Goal: Ask a question

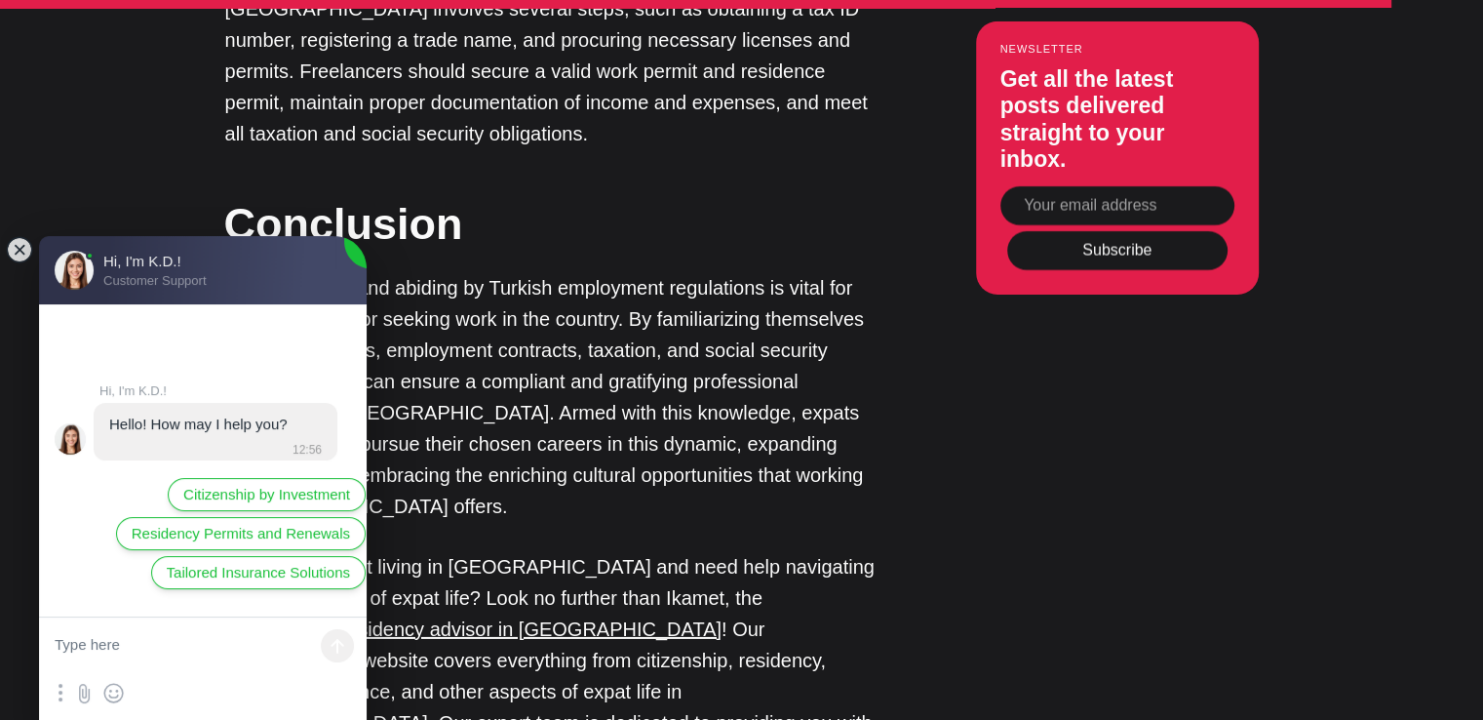
scroll to position [6248, 0]
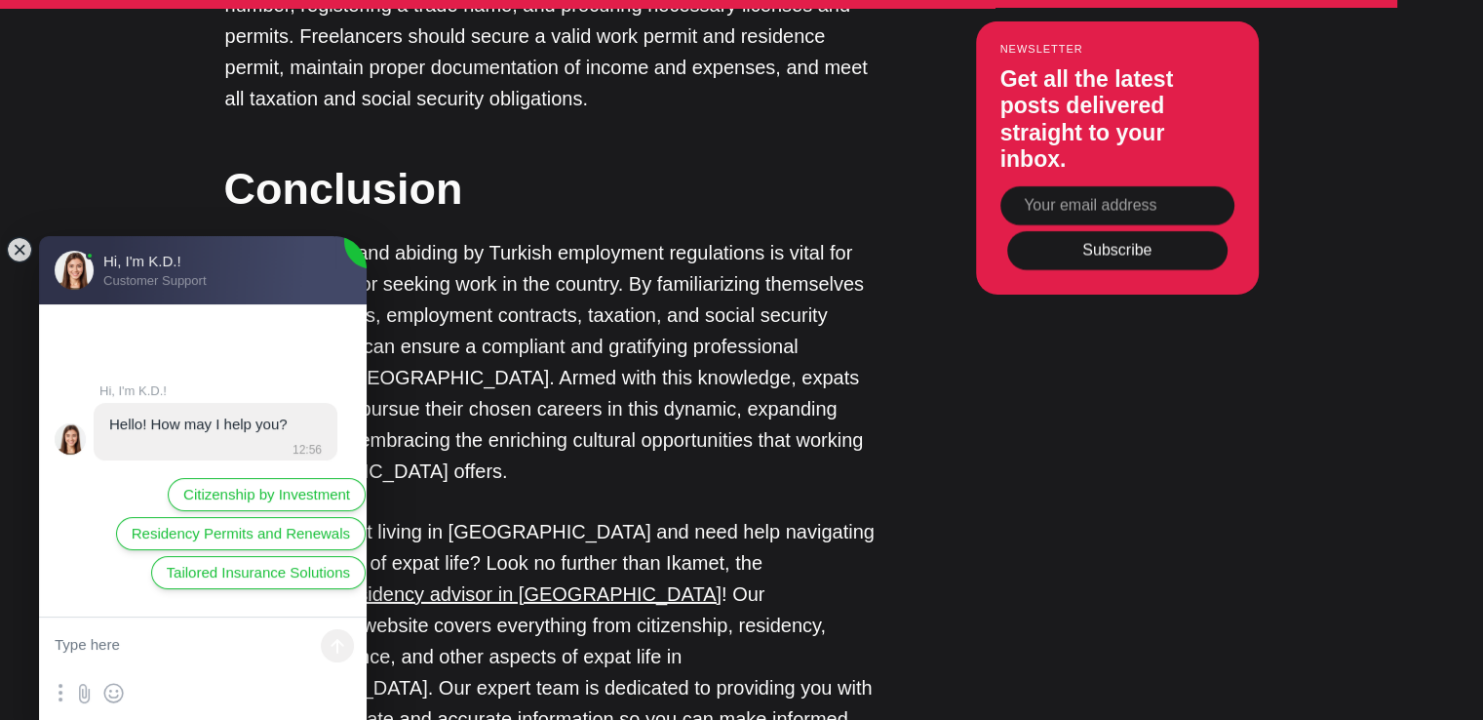
click at [137, 654] on textarea at bounding box center [203, 646] width 328 height 59
type textarea "Hi,"
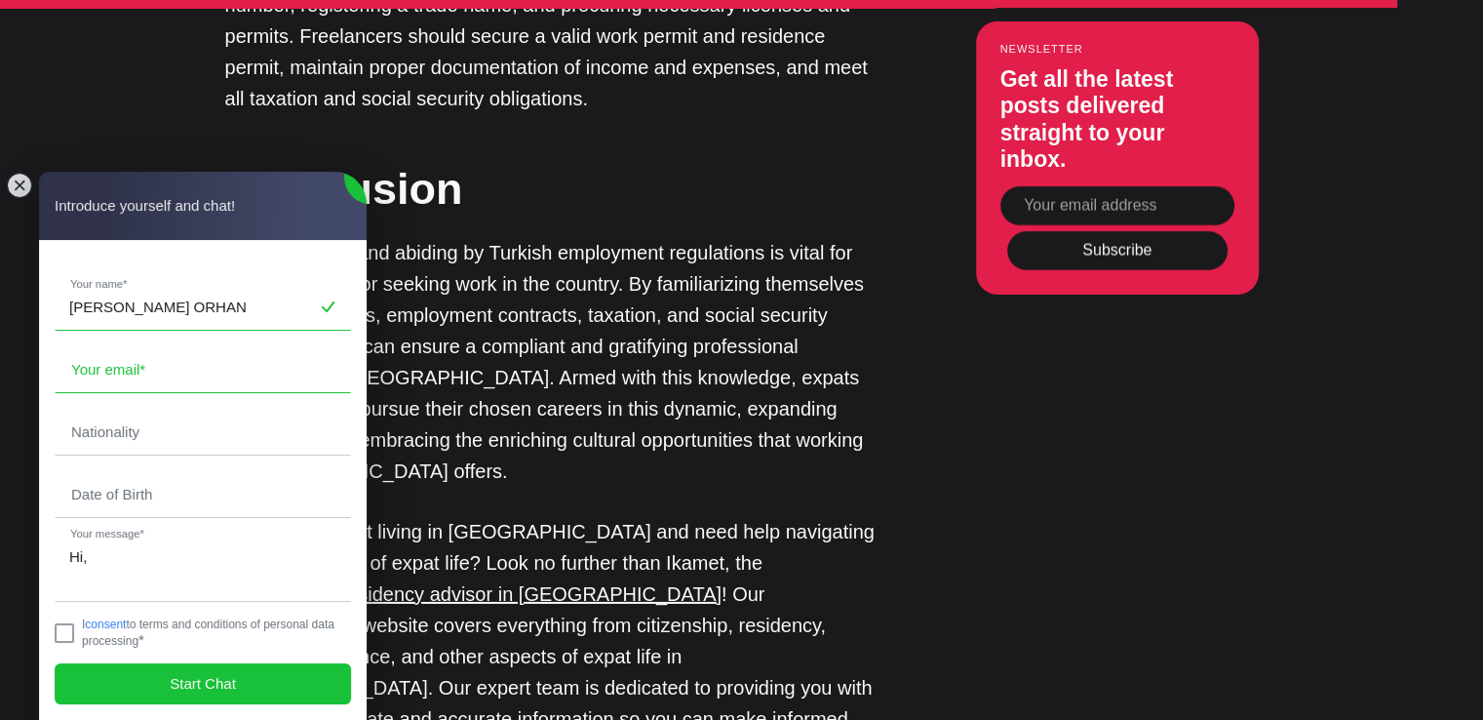
type input "[PERSON_NAME] ORHAN"
click at [130, 374] on input "email" at bounding box center [203, 369] width 294 height 45
type input "[EMAIL_ADDRESS][DOMAIN_NAME]"
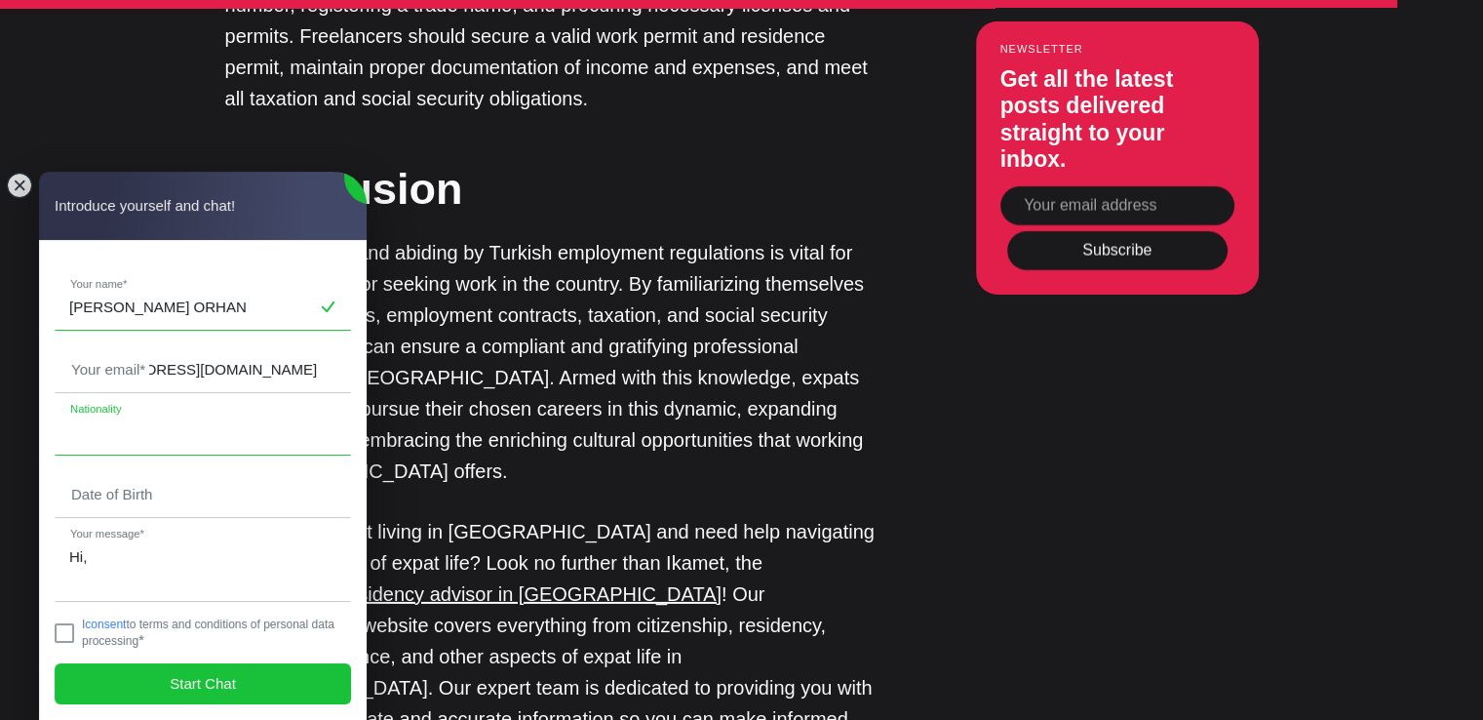
type input "Orhan"
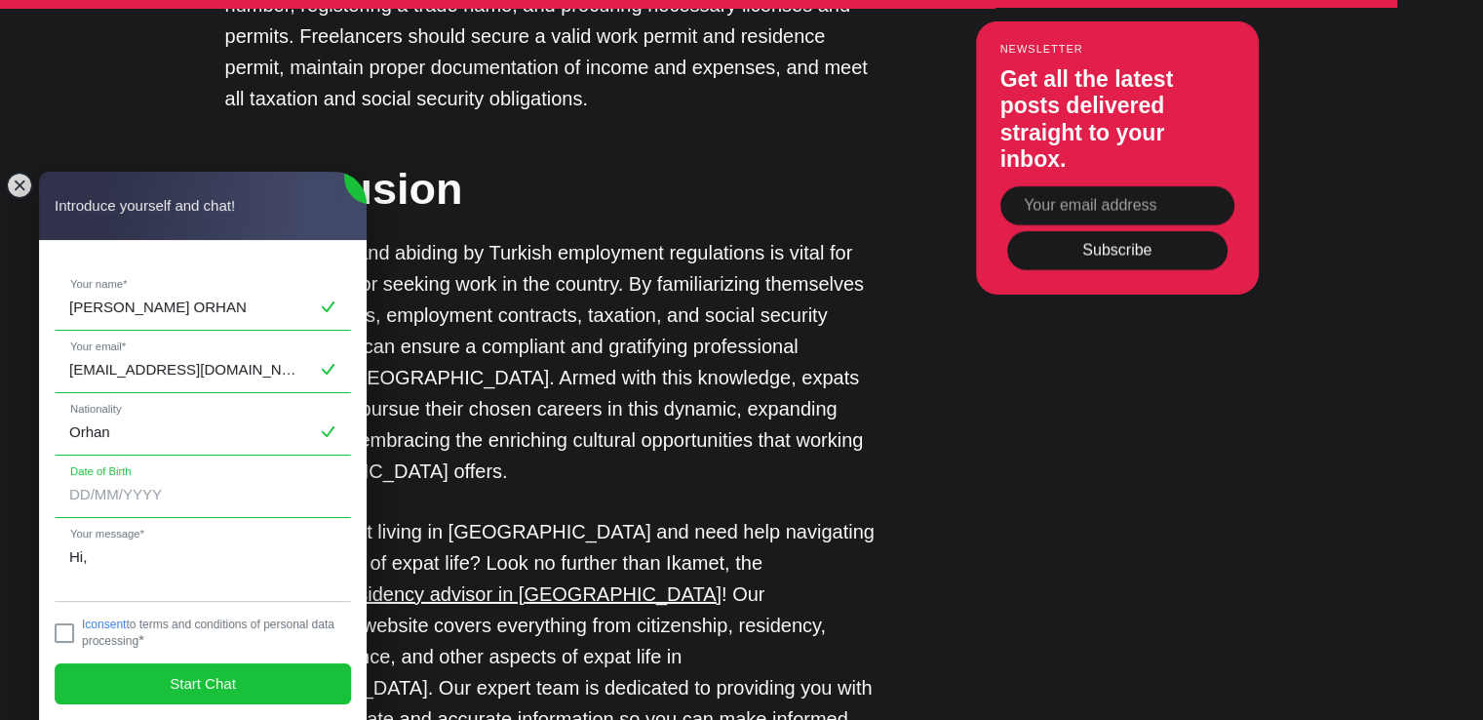
click at [171, 499] on input "tel" at bounding box center [203, 494] width 294 height 45
type input "[DATE]"
click at [164, 566] on textarea "Hi," at bounding box center [203, 567] width 294 height 66
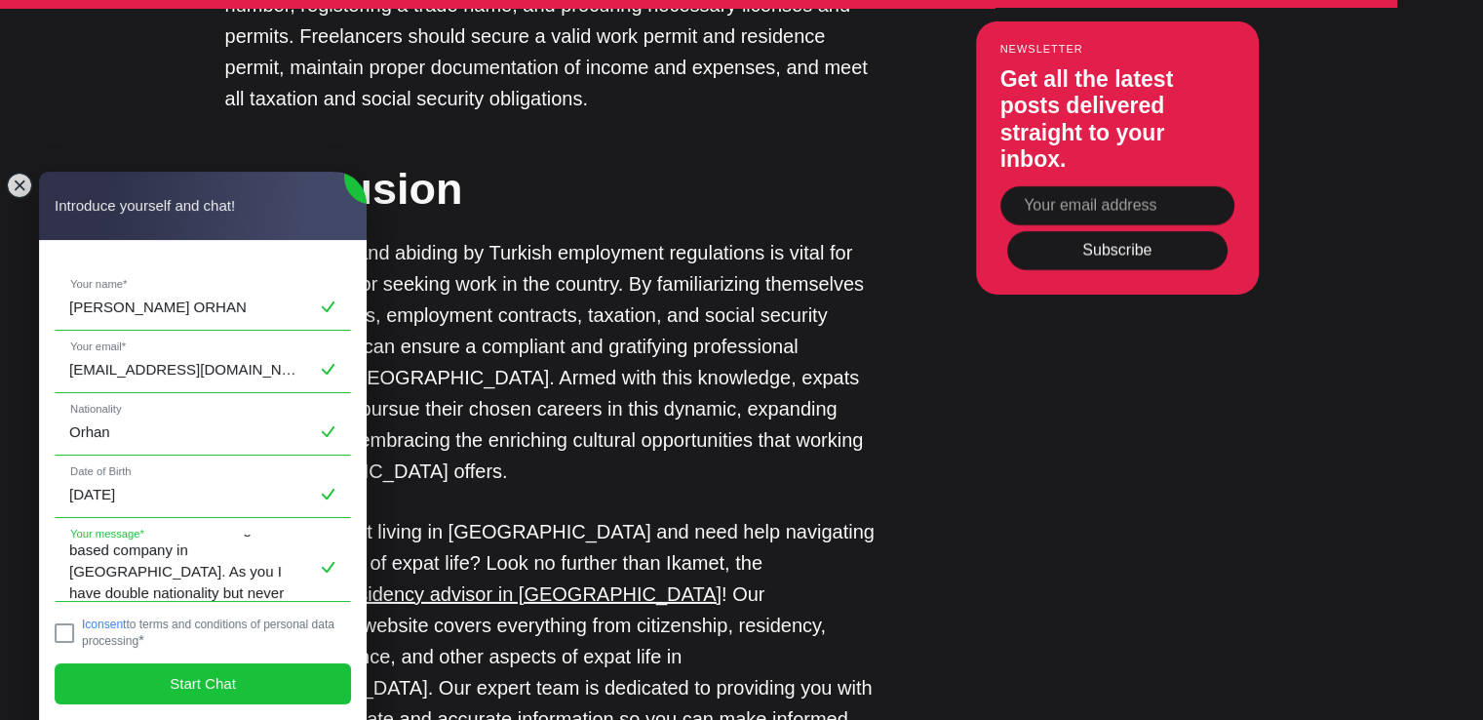
scroll to position [94, 0]
click at [285, 570] on textarea "Hi, I have the following issue, Ihave the opprtunity to work for a Belgium base…" at bounding box center [203, 567] width 294 height 66
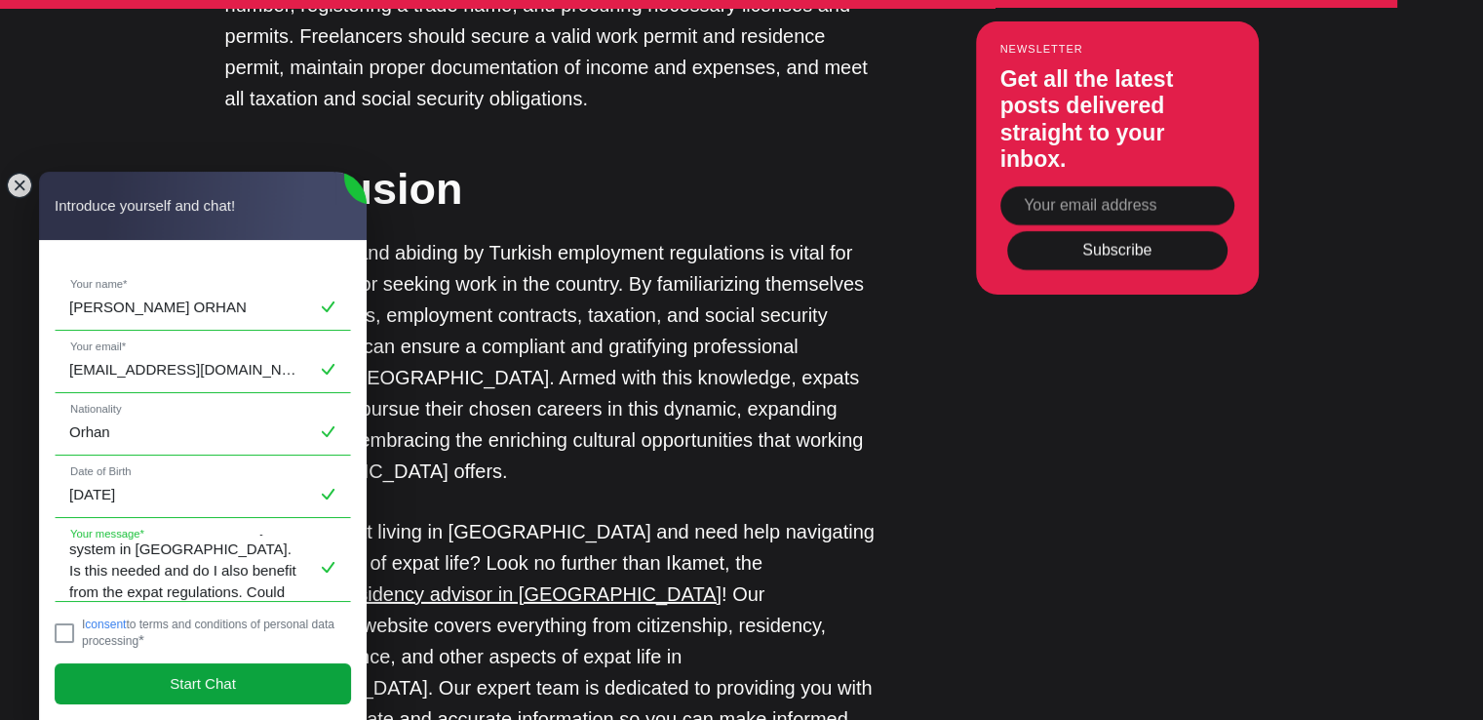
type textarea "Hi, I have the following issue, Ihave the opprtunity to work for a Belgium base…"
click at [218, 678] on span "Start Chat" at bounding box center [203, 683] width 66 height 21
drag, startPoint x: 67, startPoint y: 629, endPoint x: 134, endPoint y: 661, distance: 73.7
click at [67, 629] on jdiv at bounding box center [65, 633] width 20 height 20
click at [220, 699] on jdiv "Start Chat" at bounding box center [203, 683] width 296 height 41
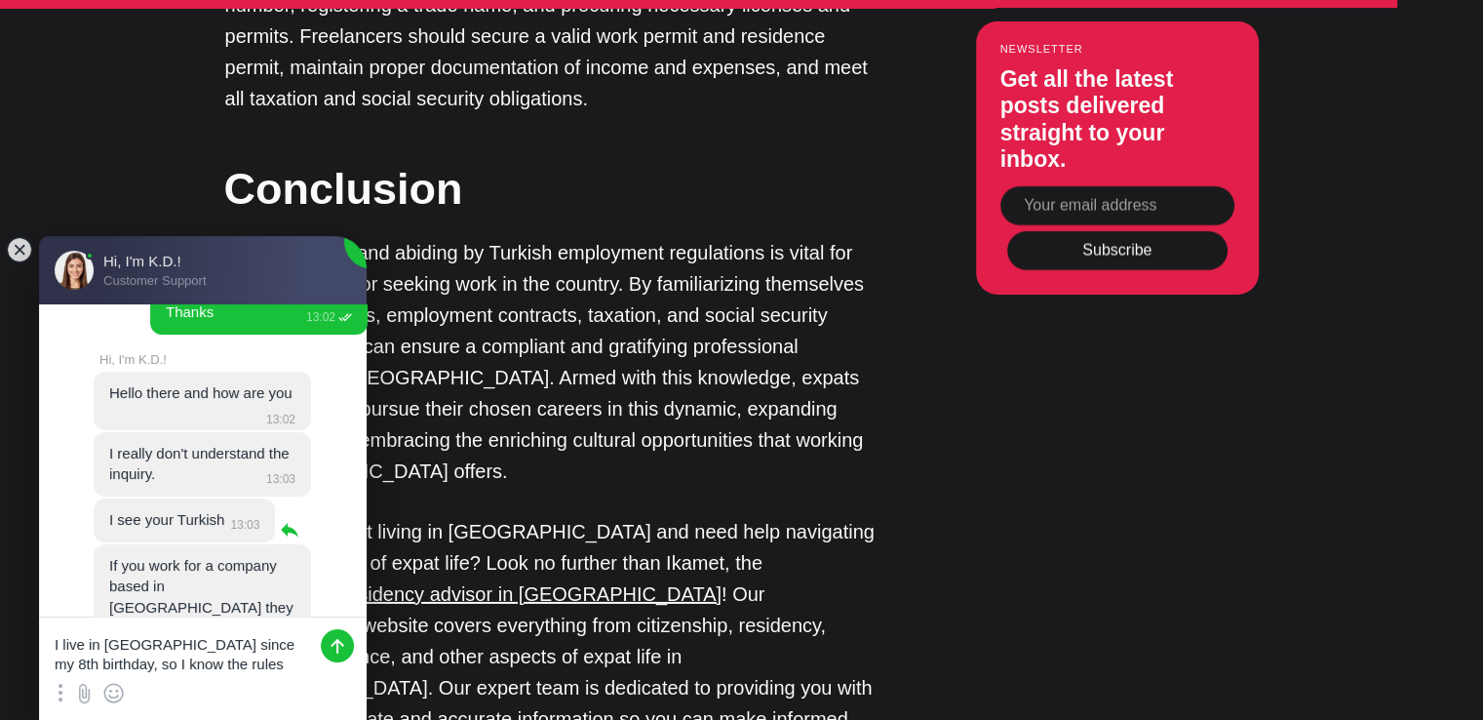
scroll to position [0, 0]
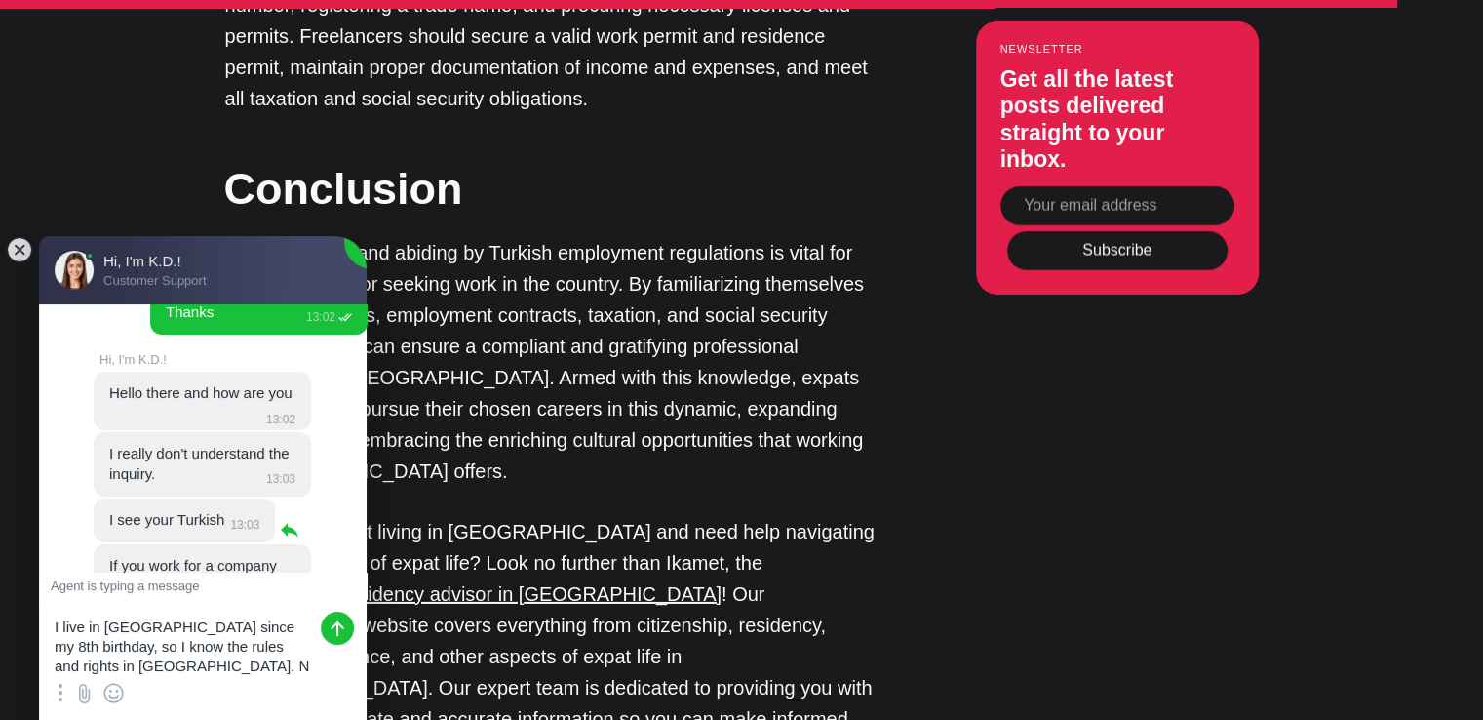
type textarea "I live in [GEOGRAPHIC_DATA] since my 8th birthday, so I know the rules and righ…"
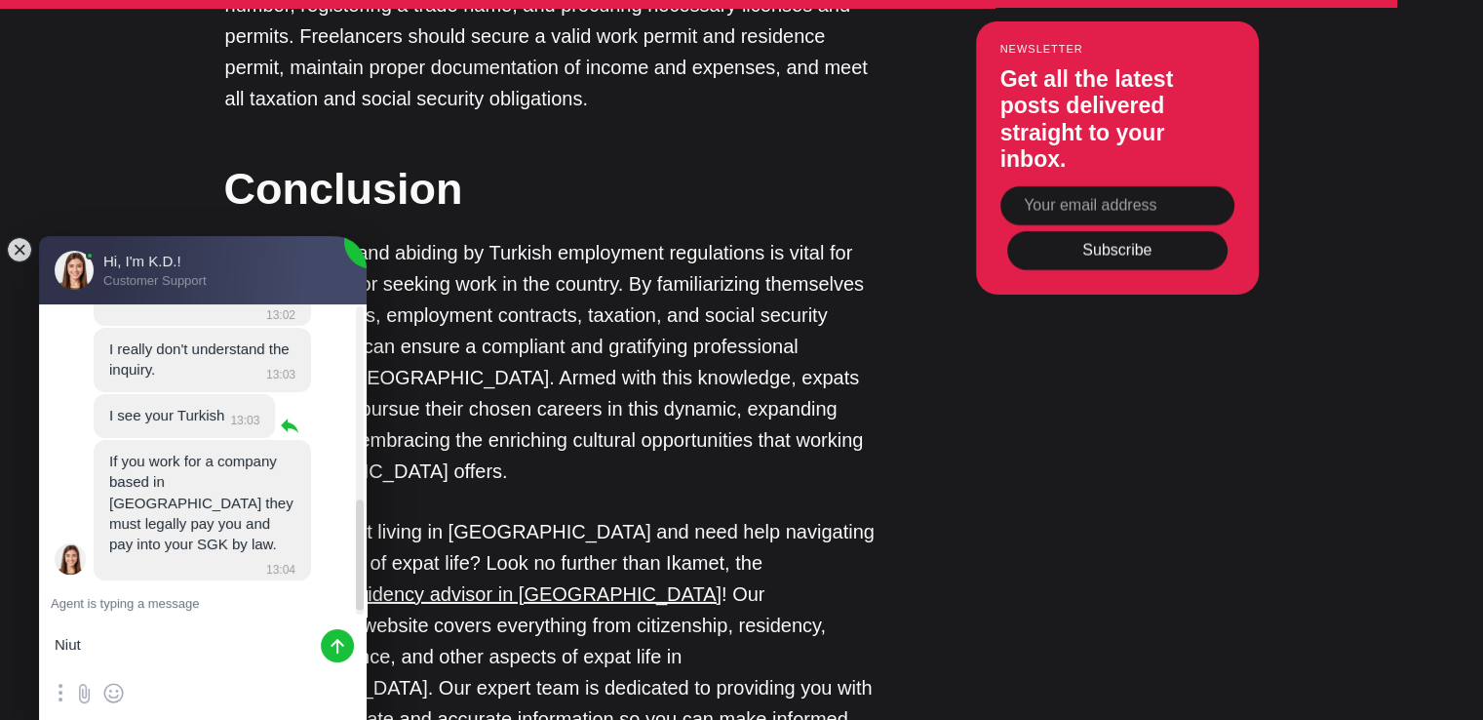
scroll to position [566, 0]
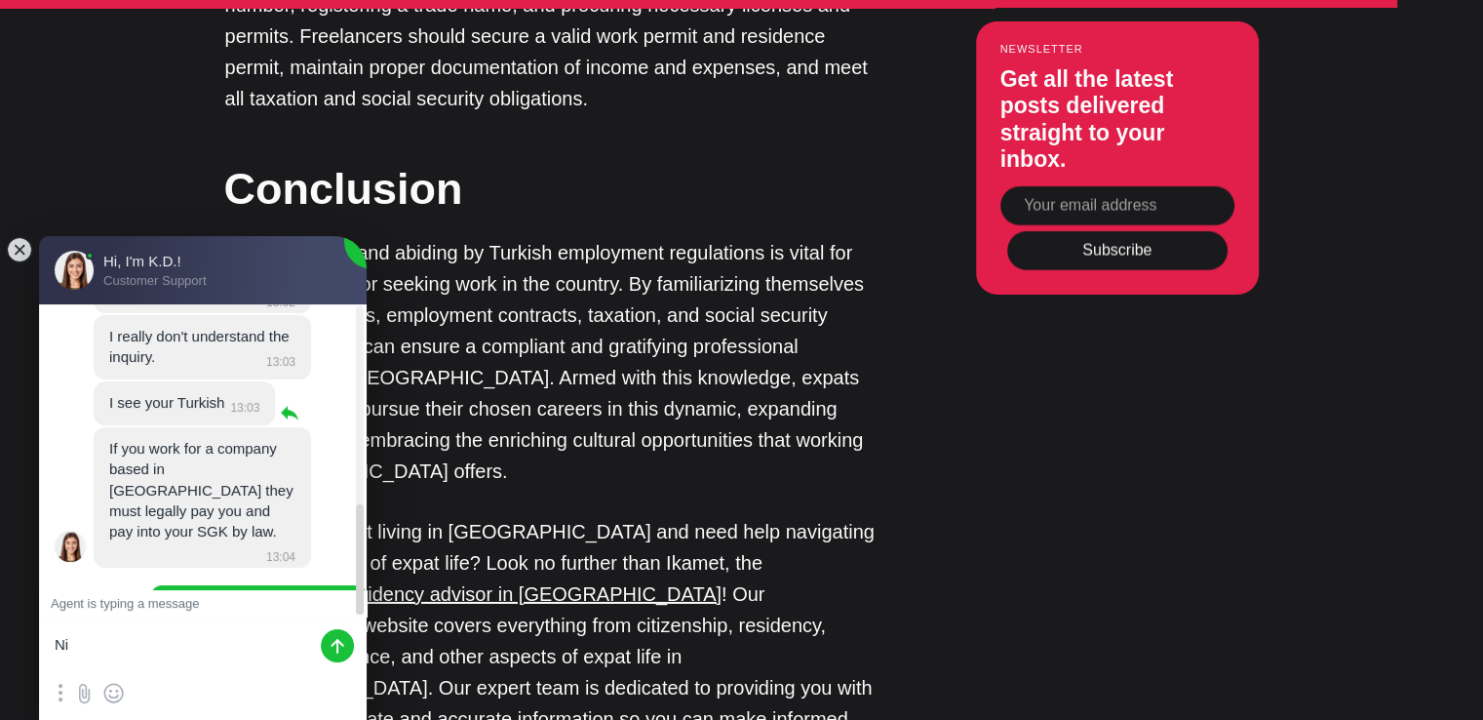
type textarea "N"
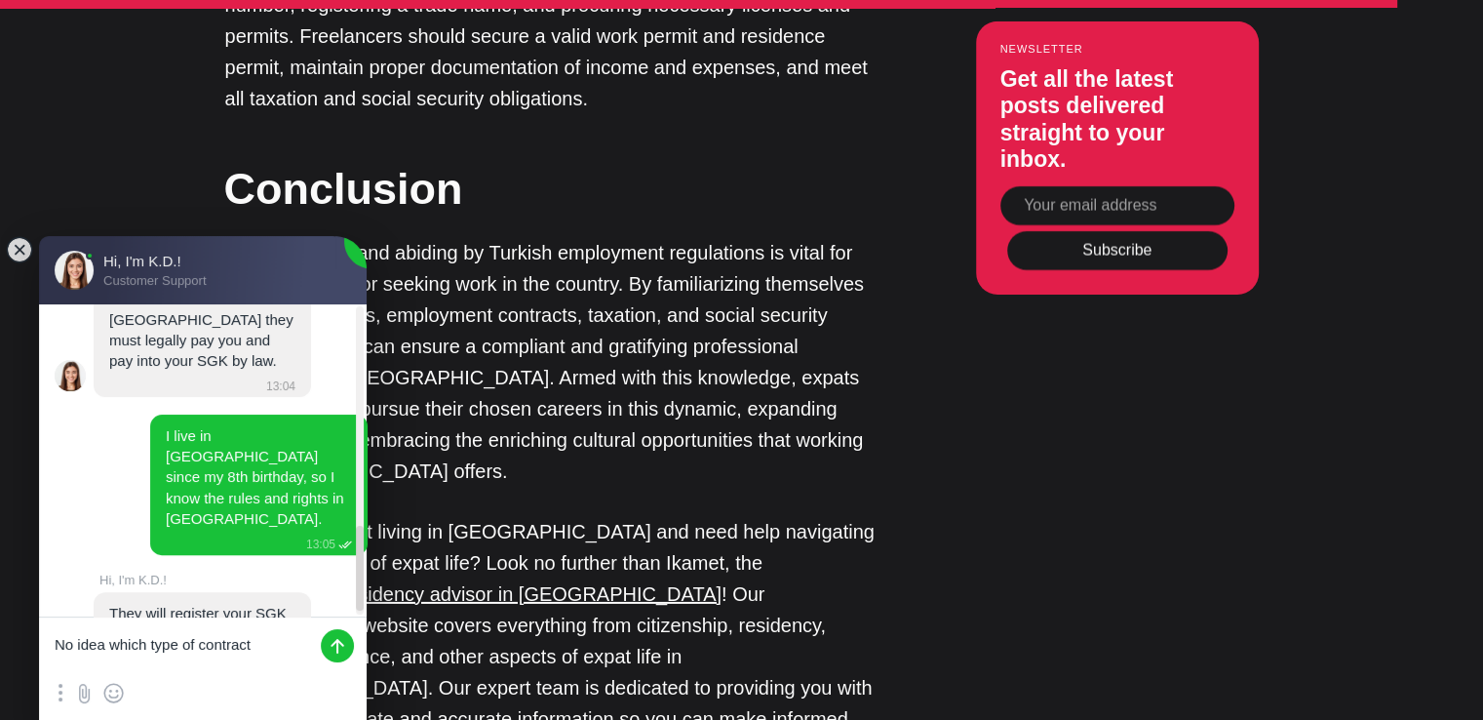
scroll to position [825, 0]
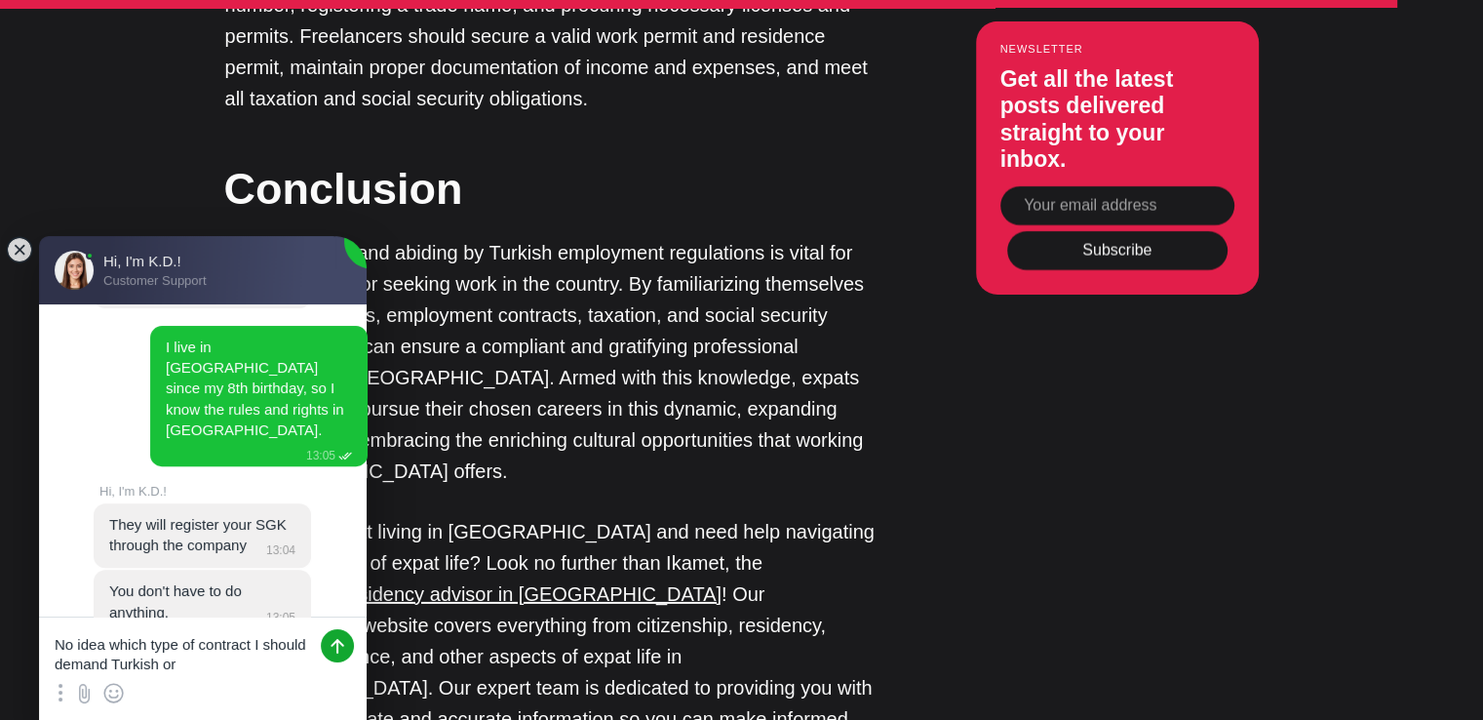
type textarea "No idea which type of contract I should demand Turkish or [GEOGRAPHIC_DATA]."
click at [330, 642] on jdiv at bounding box center [337, 645] width 33 height 33
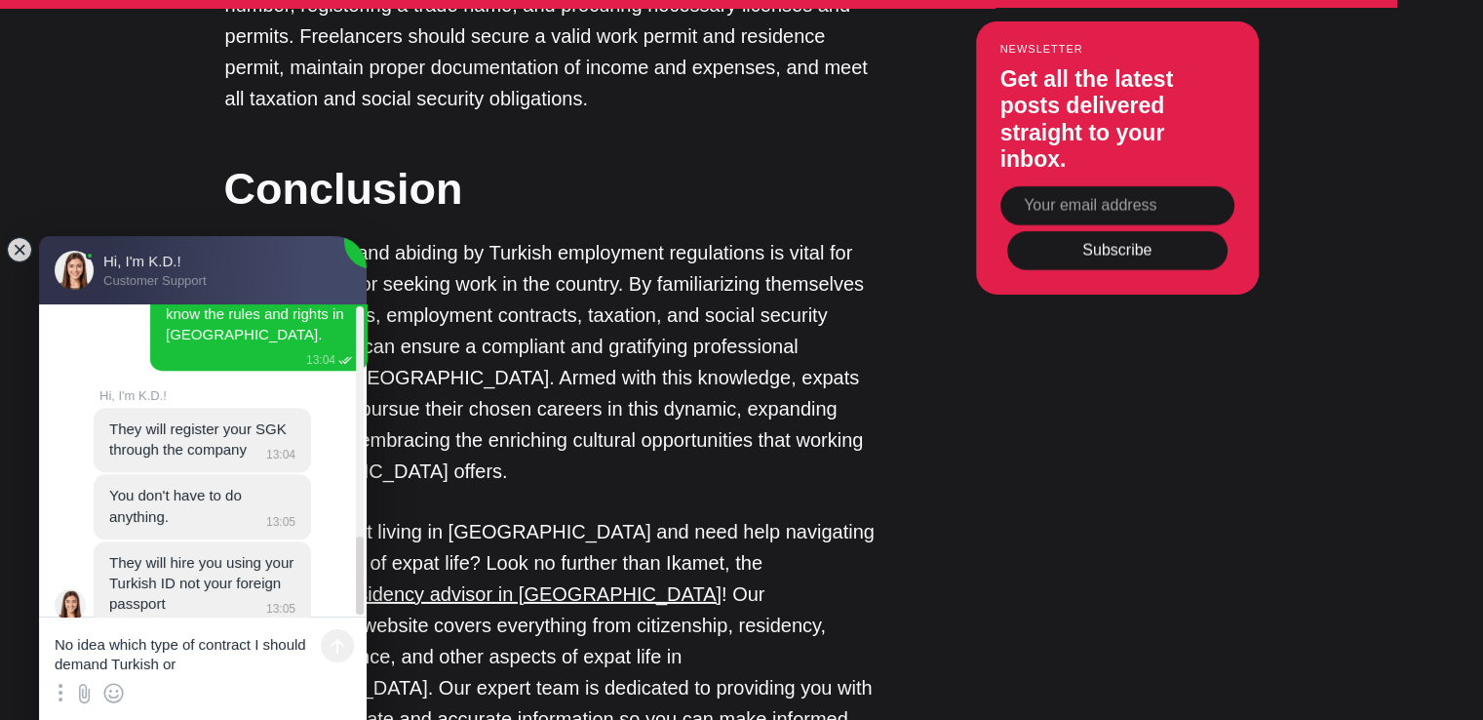
scroll to position [928, 0]
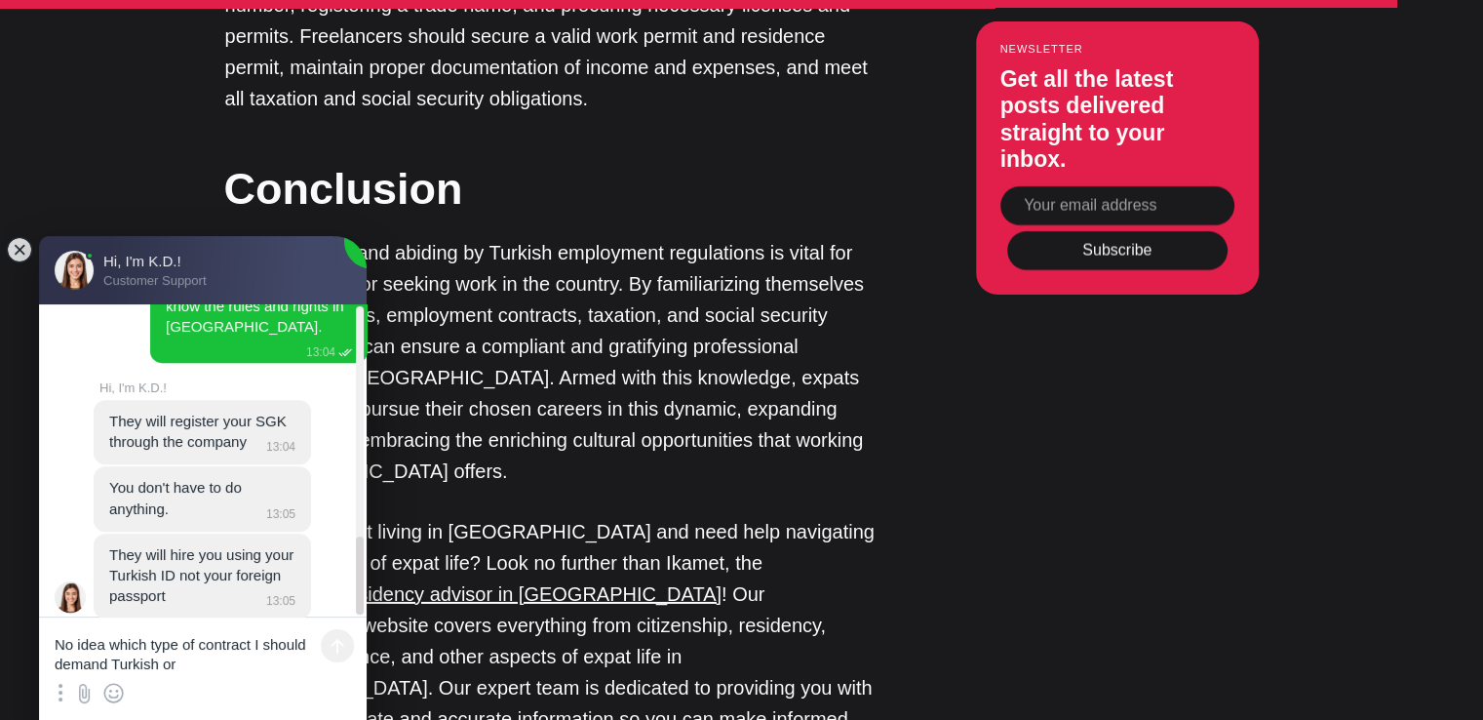
click at [156, 639] on textarea "No idea which type of contract I should demand Turkish or [GEOGRAPHIC_DATA]." at bounding box center [203, 646] width 328 height 59
type textarea "A"
click at [162, 639] on textarea "So I don't have hte possibility of have the benefits of an expat" at bounding box center [203, 646] width 328 height 59
type textarea "So I don't have the possibility of having the benefits of an expat contract."
click at [336, 648] on jdiv at bounding box center [337, 645] width 33 height 33
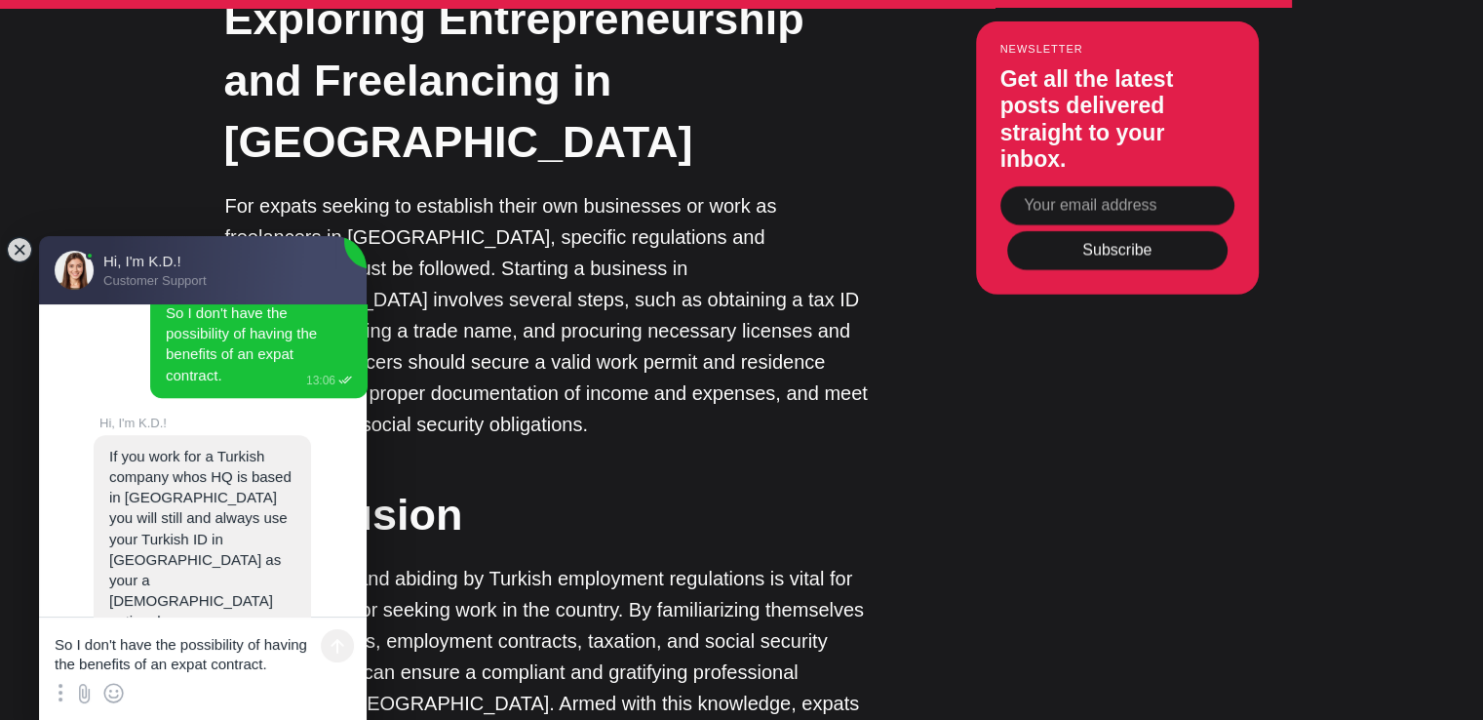
scroll to position [5956, 0]
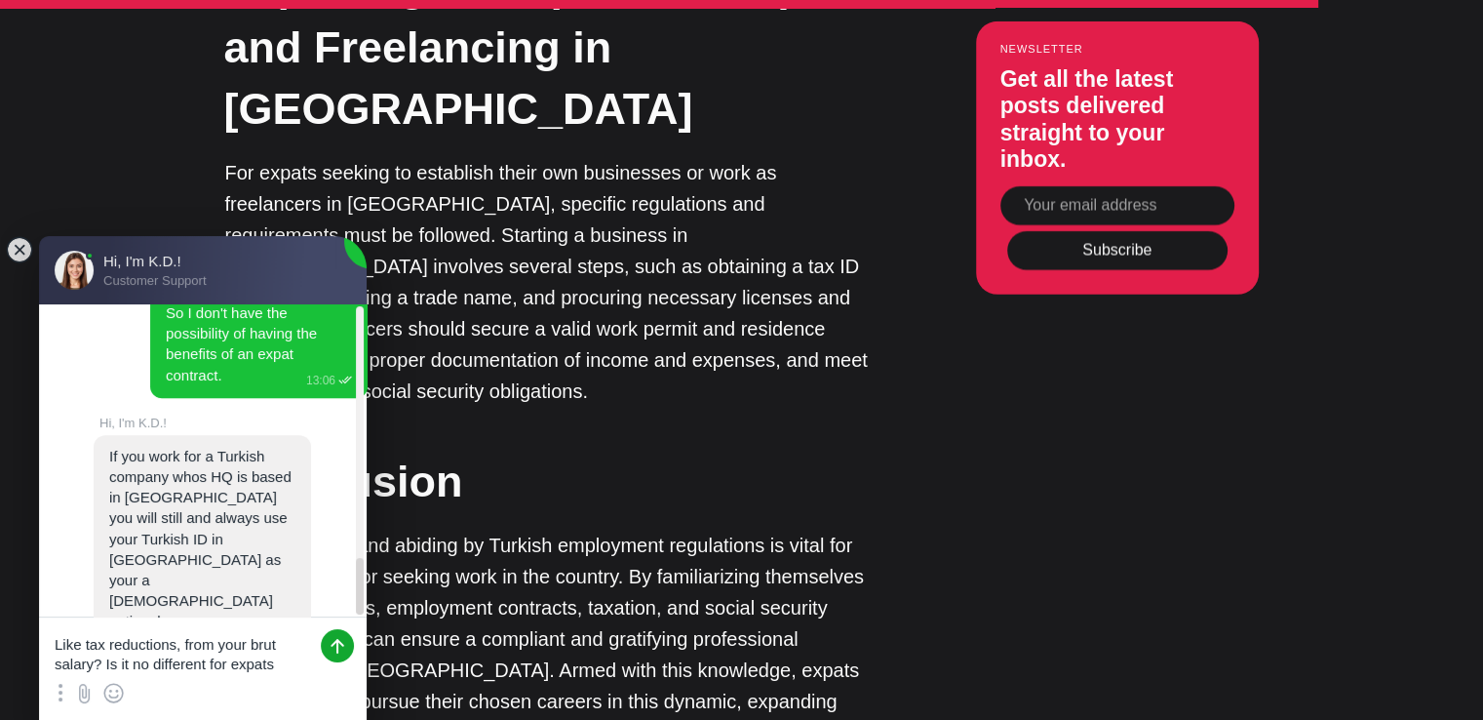
type textarea "Like tax reductions, from your brut salary? Is it no different for expats."
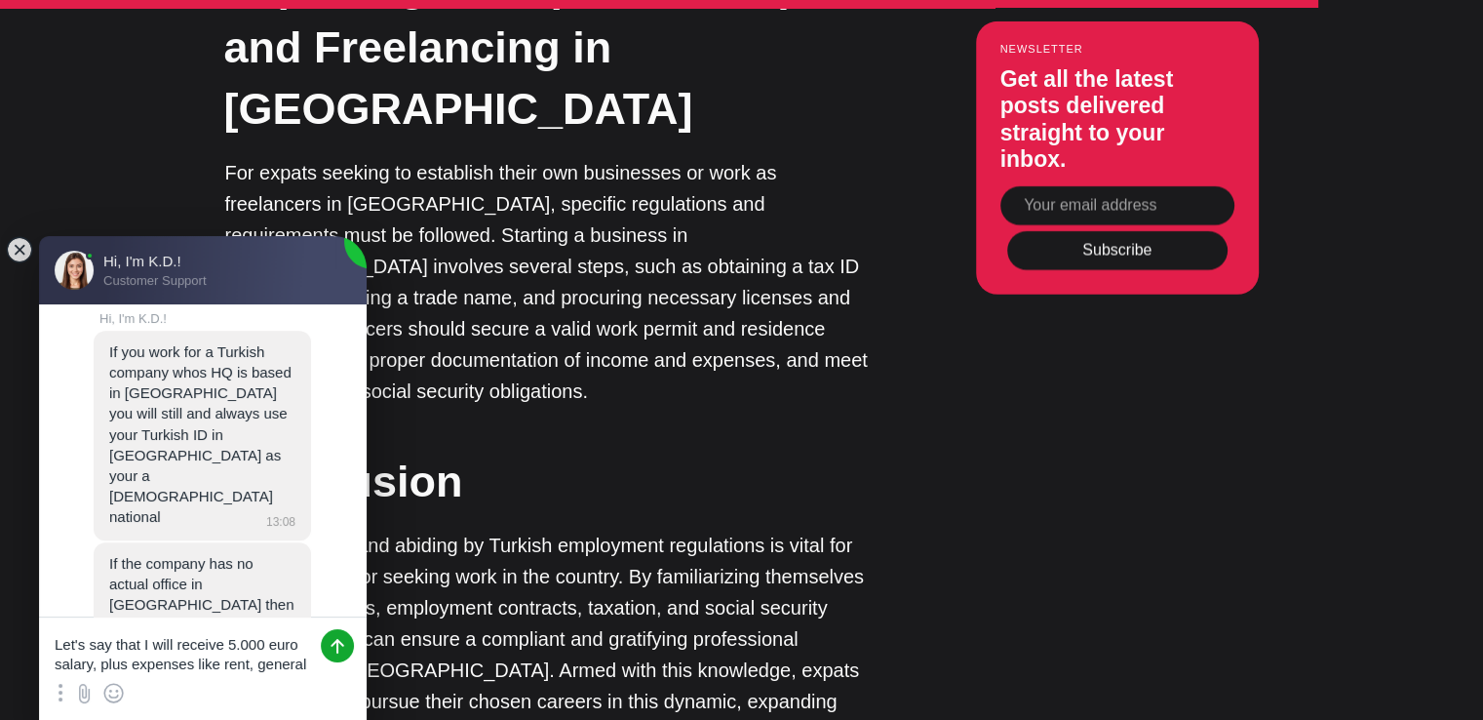
scroll to position [0, 0]
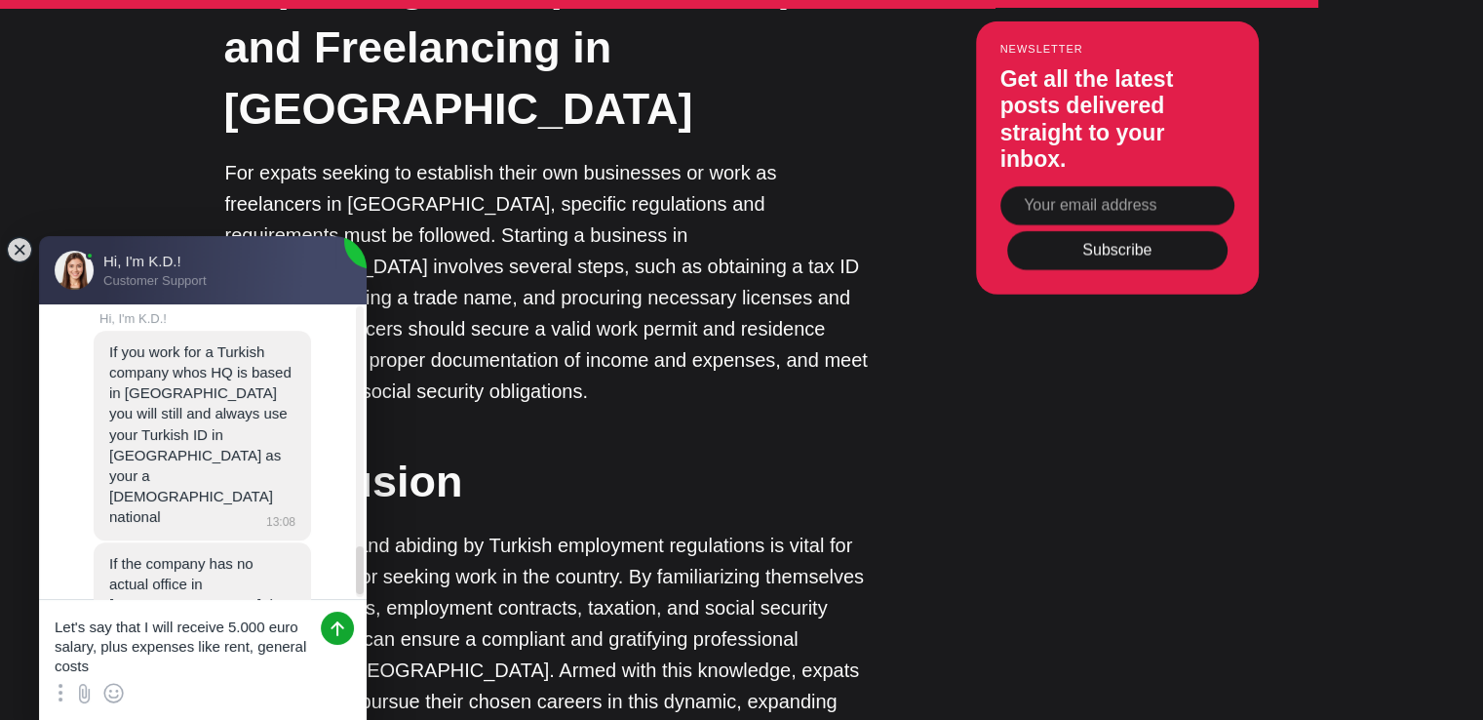
click at [92, 645] on textarea "Let's say that I will receive 5.000 euro salary, plus expenses like rent, gener…" at bounding box center [203, 638] width 328 height 76
click at [296, 625] on textarea "Let's say that I will receive 5.000 euro salary, plus expenses like rent, gener…" at bounding box center [203, 638] width 328 height 76
click at [109, 668] on textarea "Let's say that I will receive 5.000 euro salary, plus expenses like rent, gener…" at bounding box center [203, 638] width 328 height 76
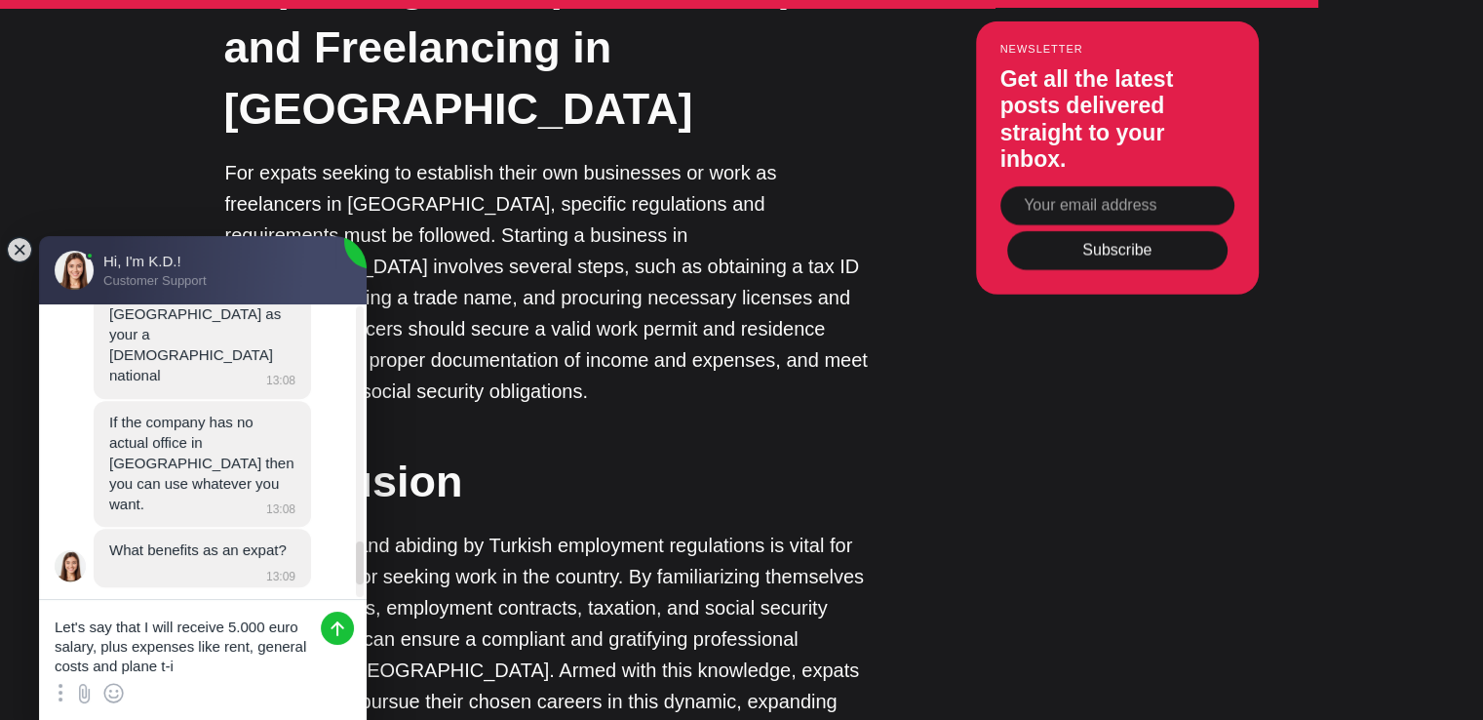
scroll to position [1728, 0]
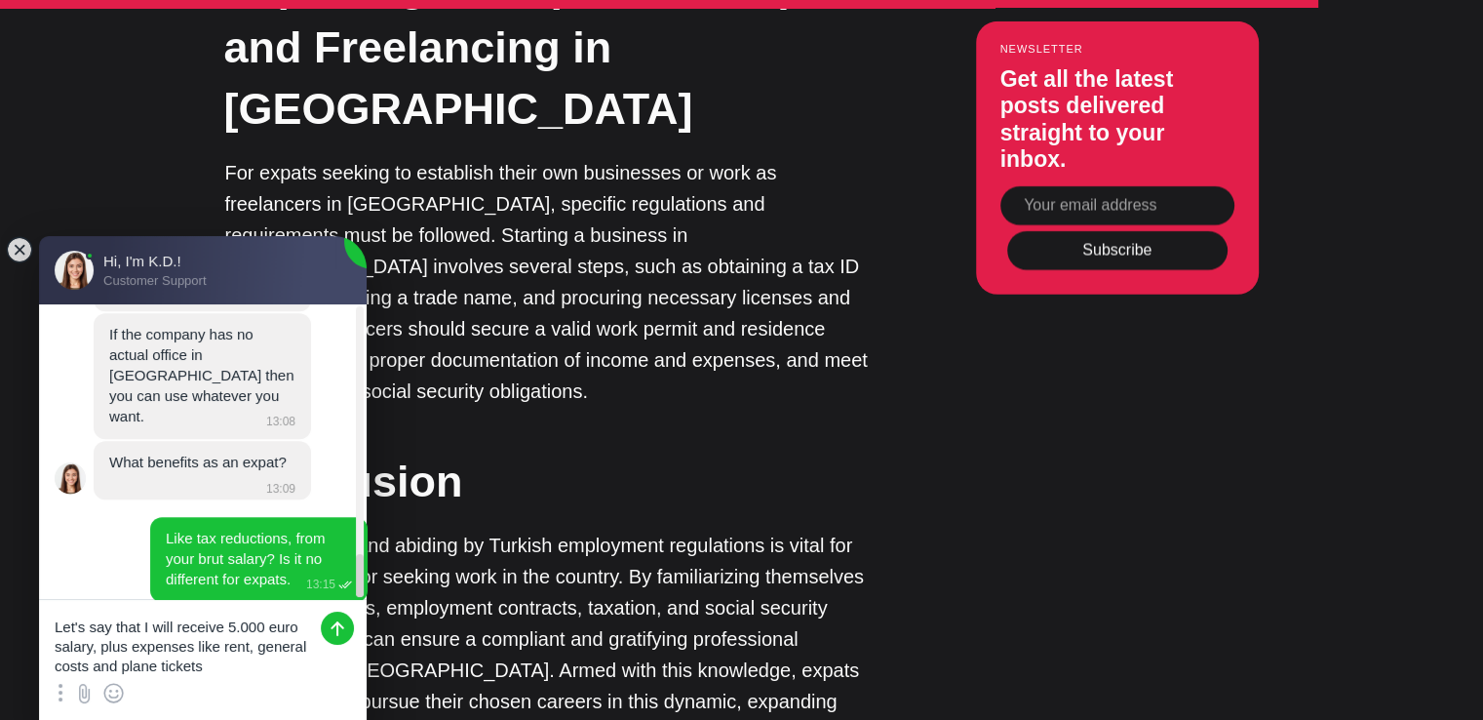
click at [300, 630] on textarea "Let's say that I will receive 5.000 euro salary, plus expenses like rent, gener…" at bounding box center [203, 638] width 328 height 76
click at [278, 658] on textarea "Let's say that I will receive 5.000 euro net salary, plus expenses like rent, g…" at bounding box center [203, 638] width 328 height 76
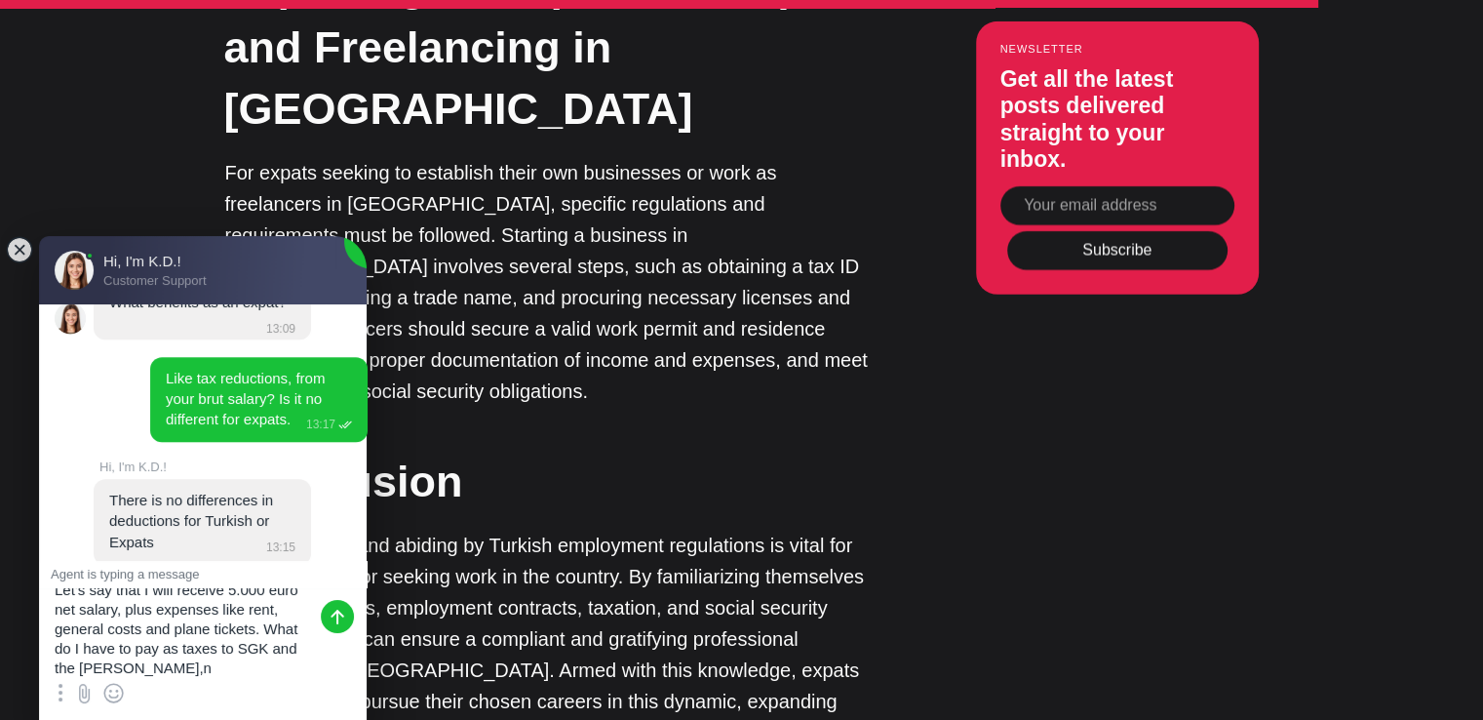
scroll to position [1956, 0]
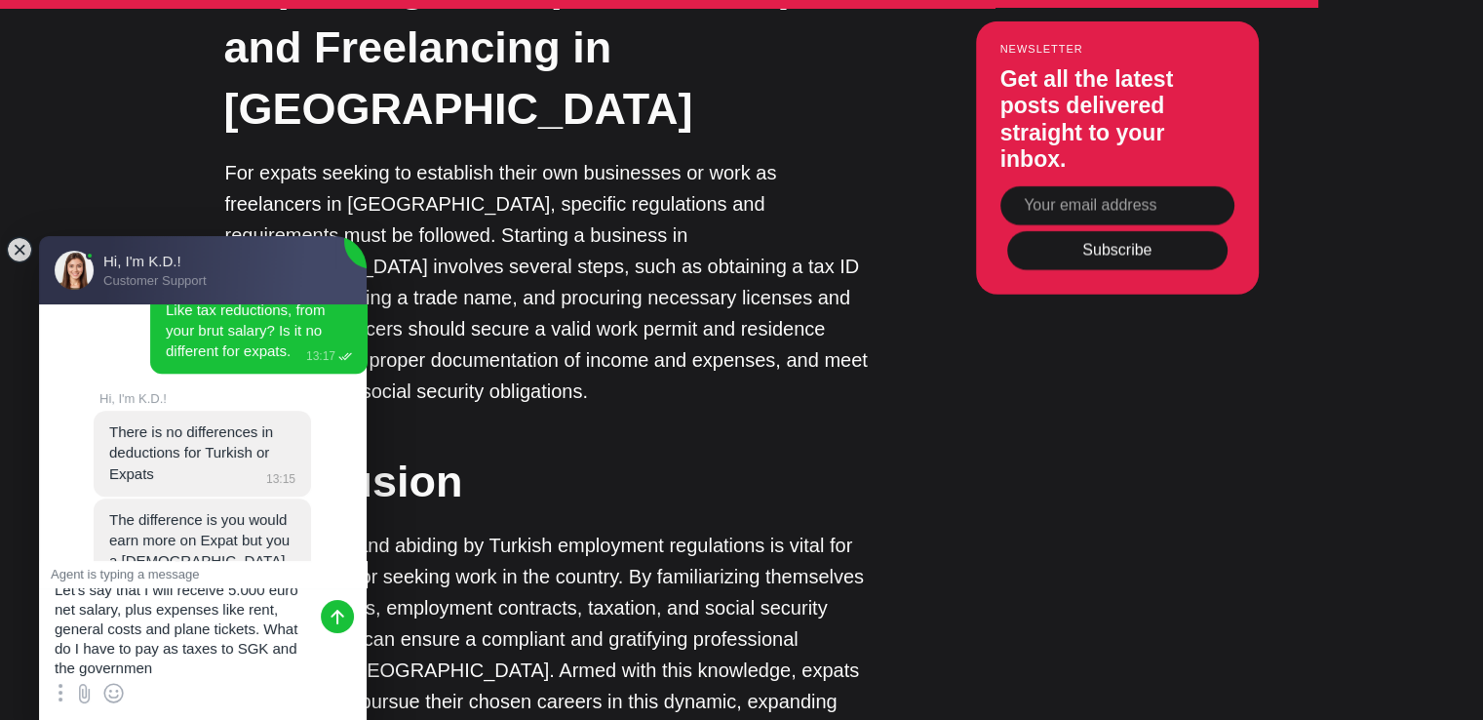
type textarea "Let's say that I will receive 5.000 euro net salary, plus expenses like rent, g…"
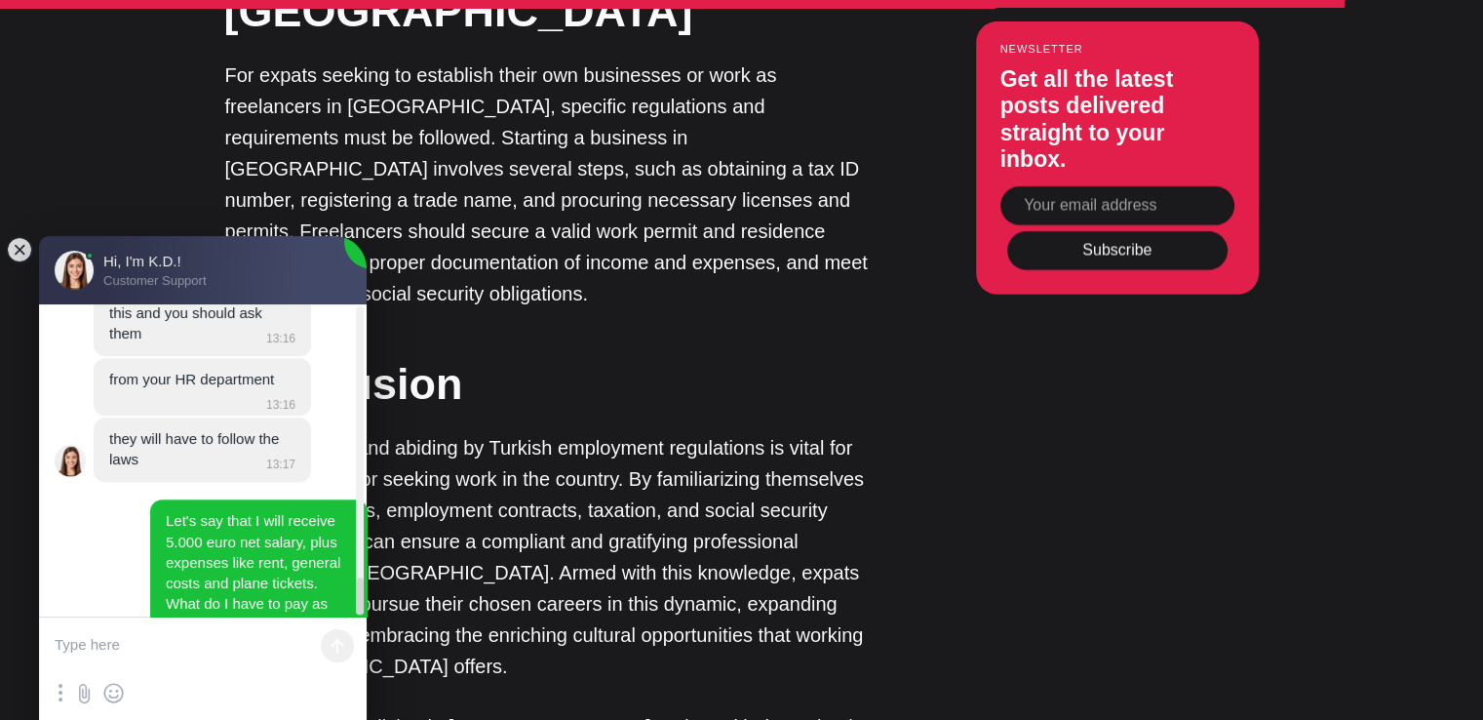
scroll to position [2286, 0]
click at [89, 644] on textarea at bounding box center [203, 646] width 328 height 59
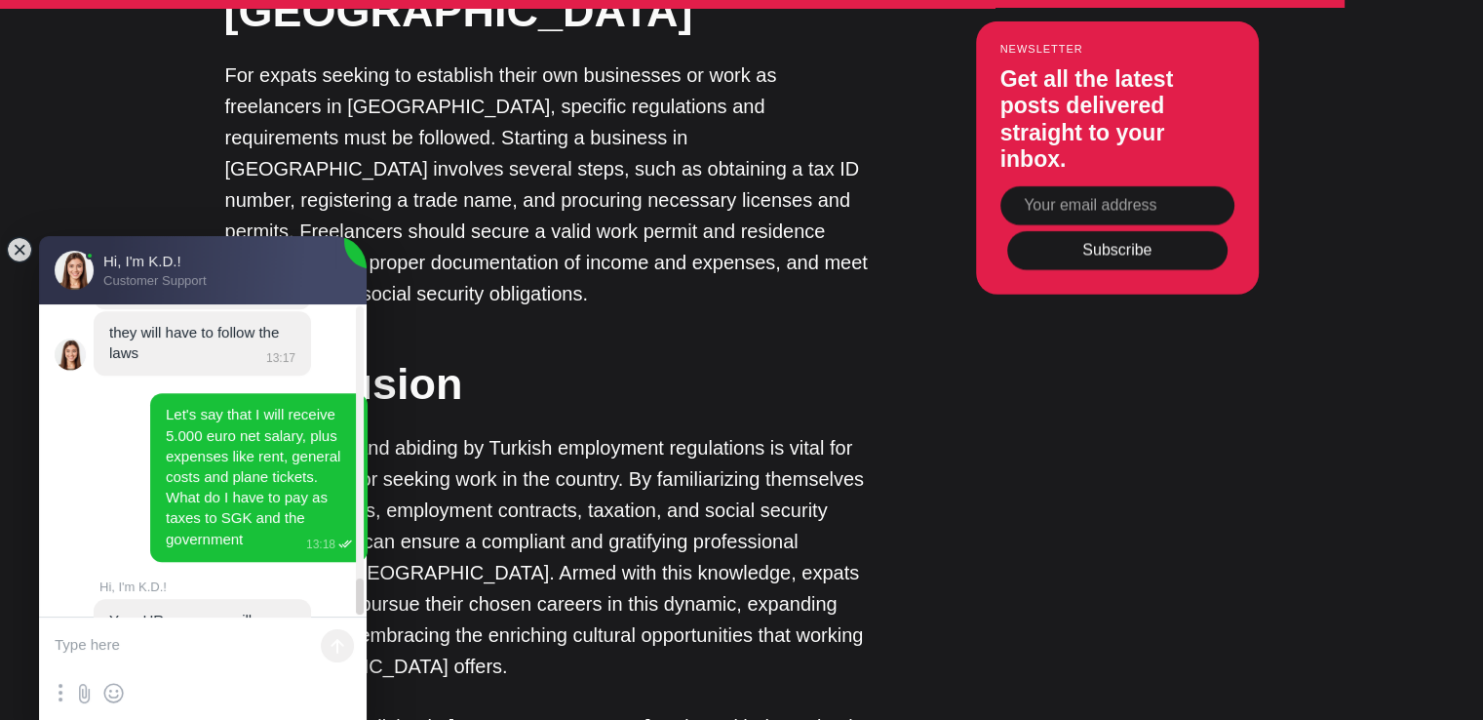
scroll to position [2395, 0]
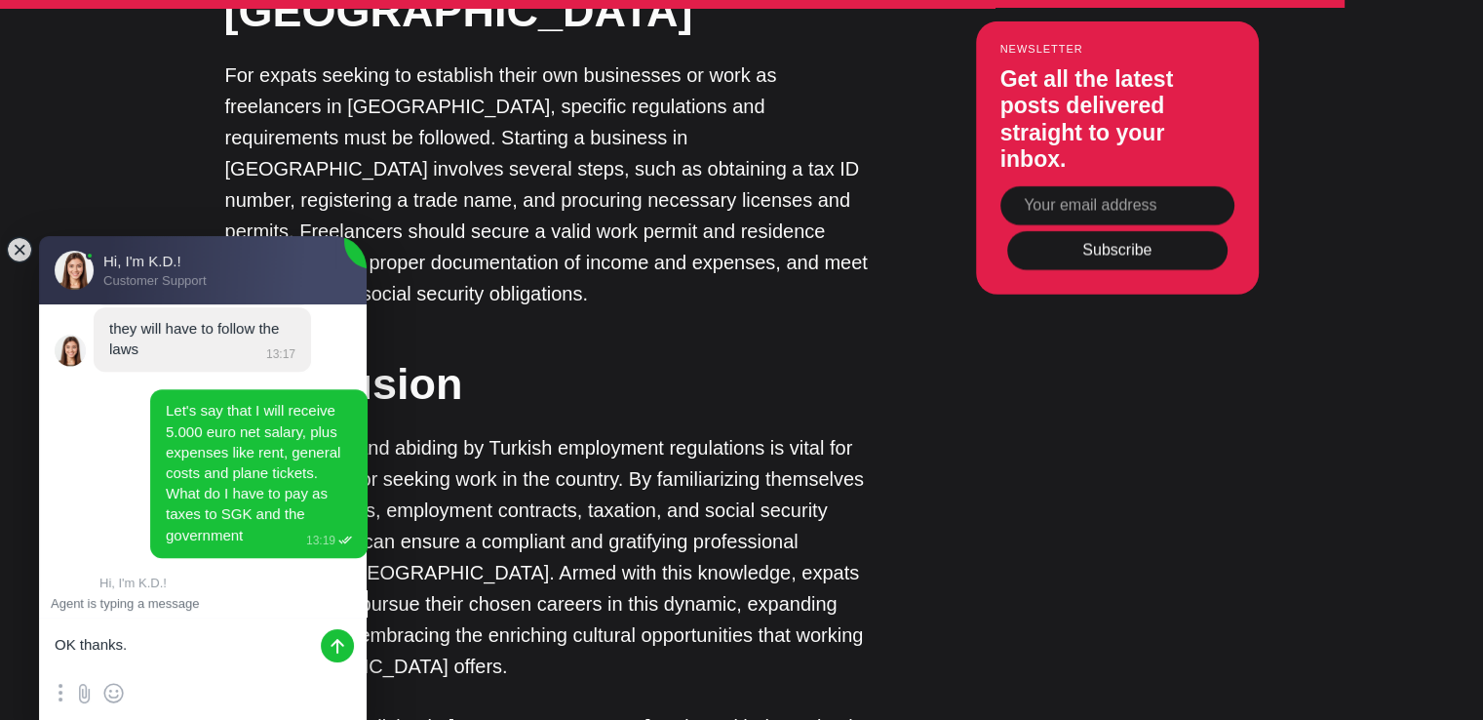
type textarea "OK thanks."
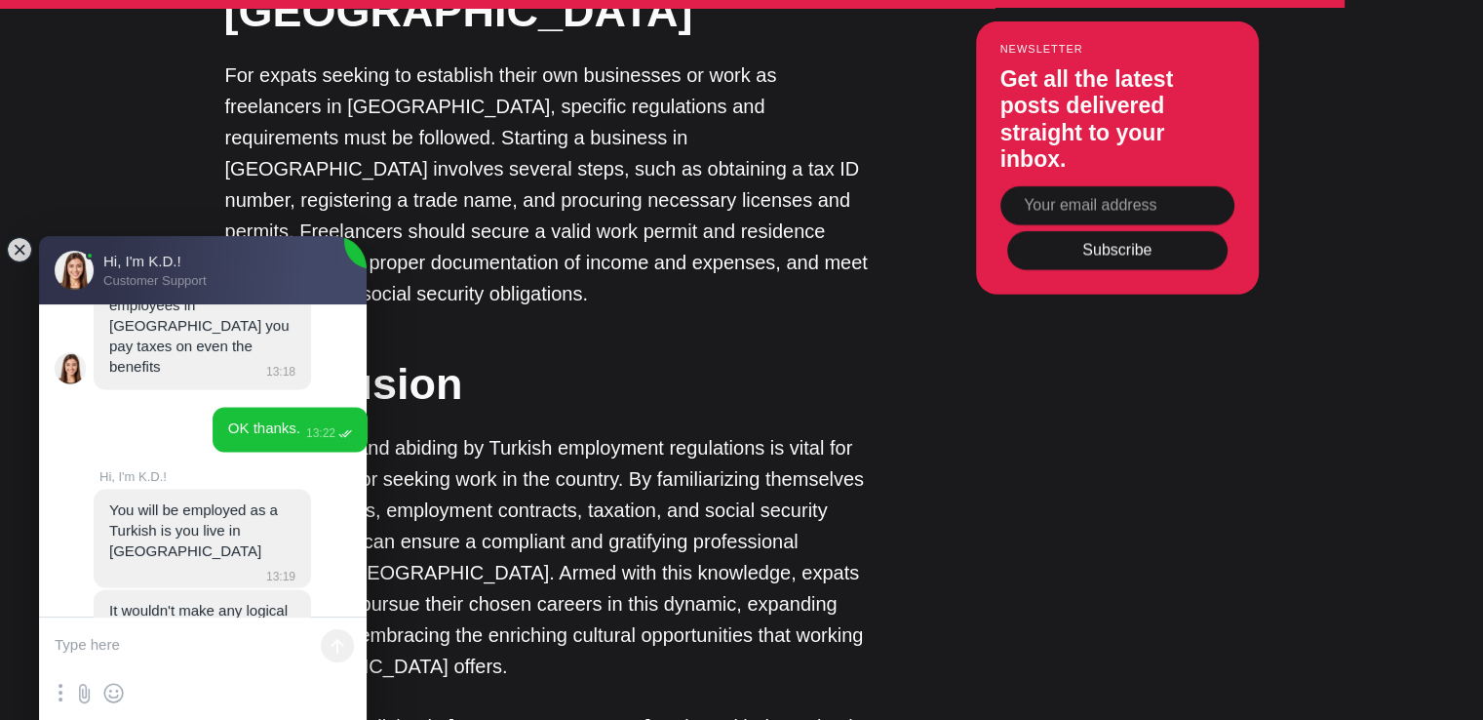
scroll to position [2902, 0]
